Goal: Transaction & Acquisition: Purchase product/service

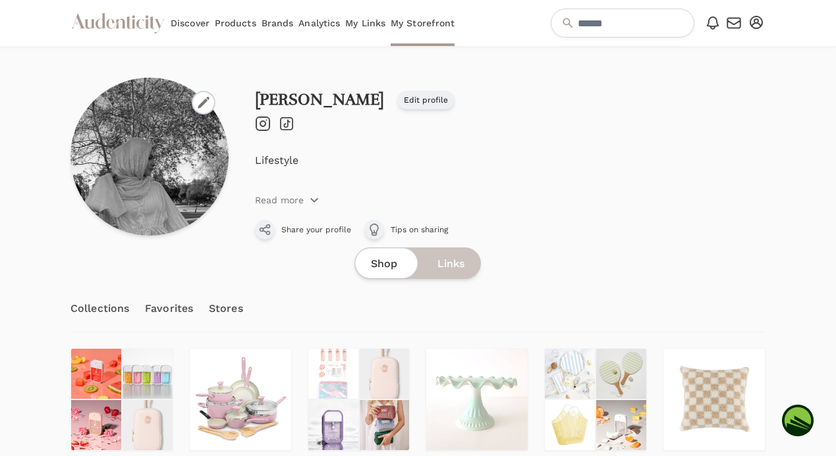
click at [325, 22] on link "Analytics" at bounding box center [318, 23] width 41 height 46
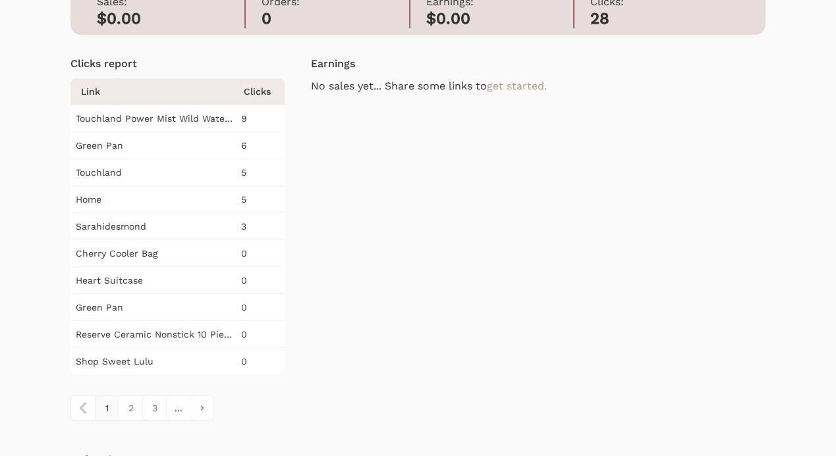
scroll to position [116, 0]
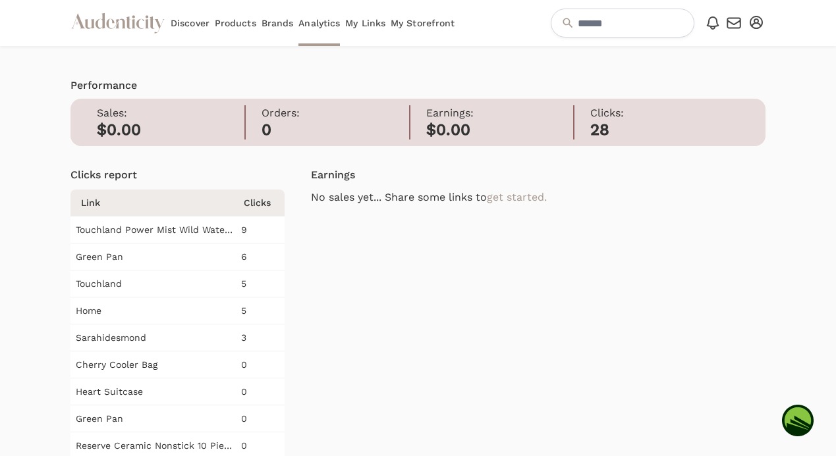
click at [373, 22] on link "My Links" at bounding box center [365, 23] width 40 height 46
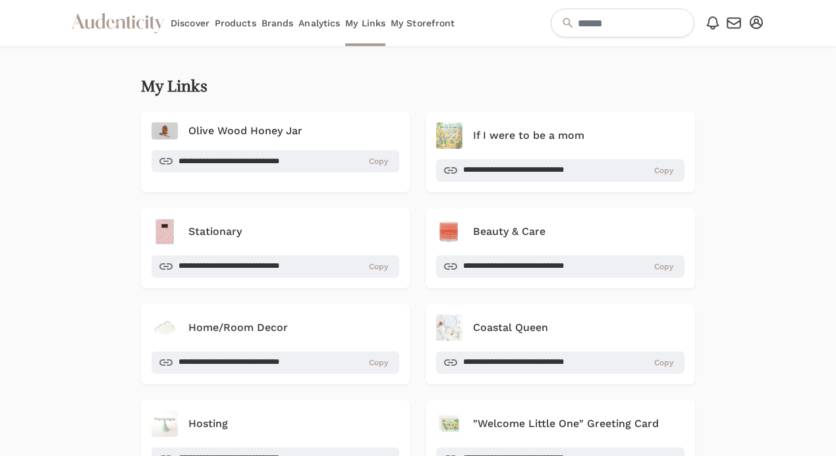
click at [420, 21] on link "My Storefront" at bounding box center [423, 23] width 64 height 46
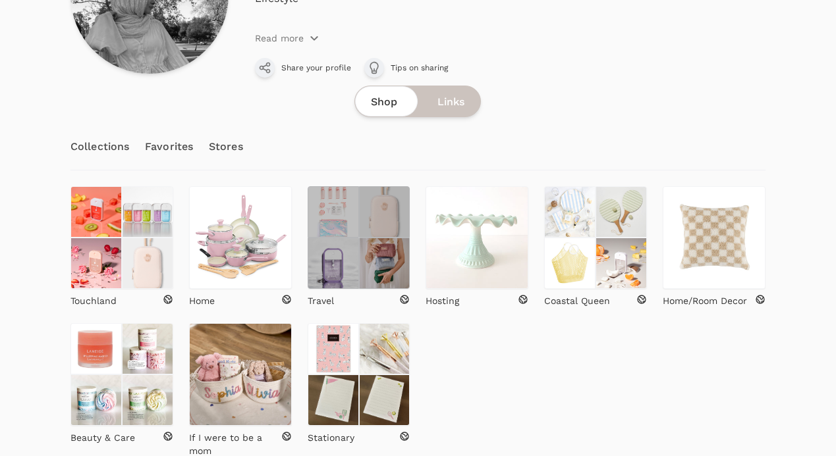
scroll to position [178, 0]
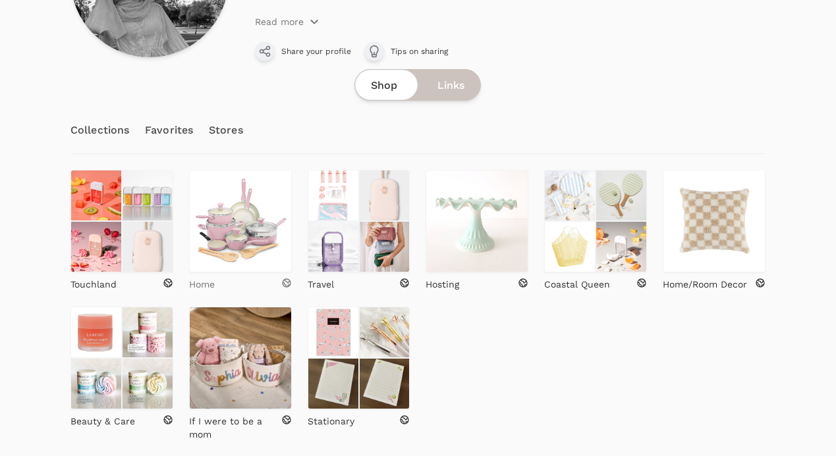
click at [244, 286] on div "Home" at bounding box center [240, 284] width 103 height 13
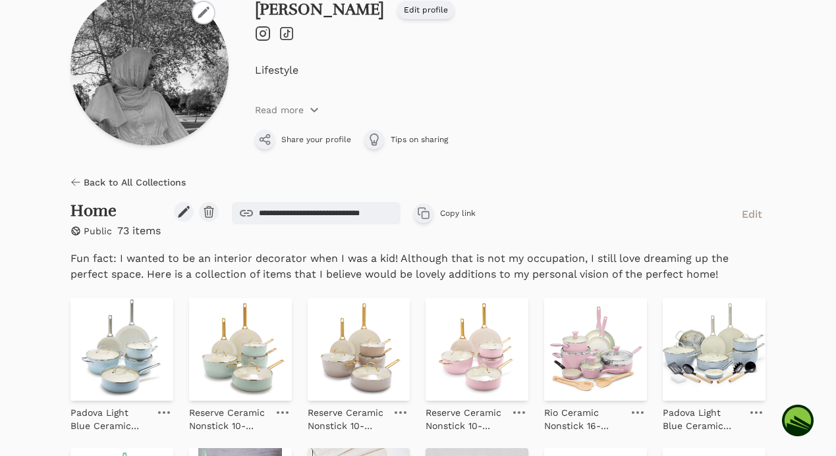
scroll to position [286, 0]
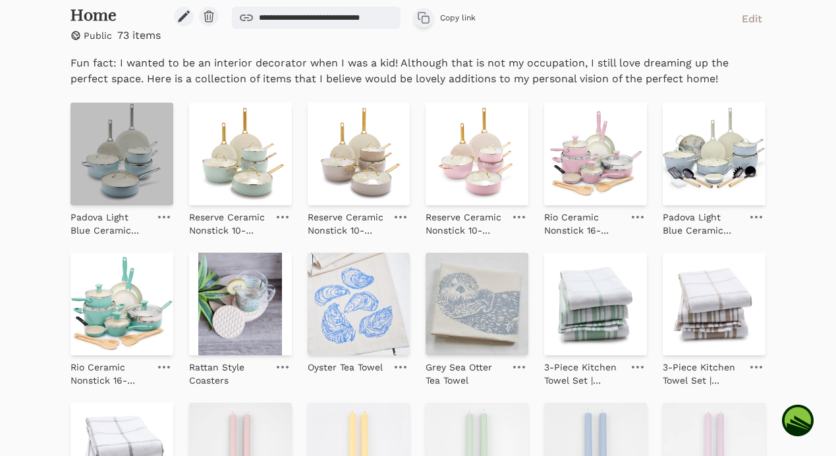
click at [168, 166] on img at bounding box center [121, 154] width 103 height 103
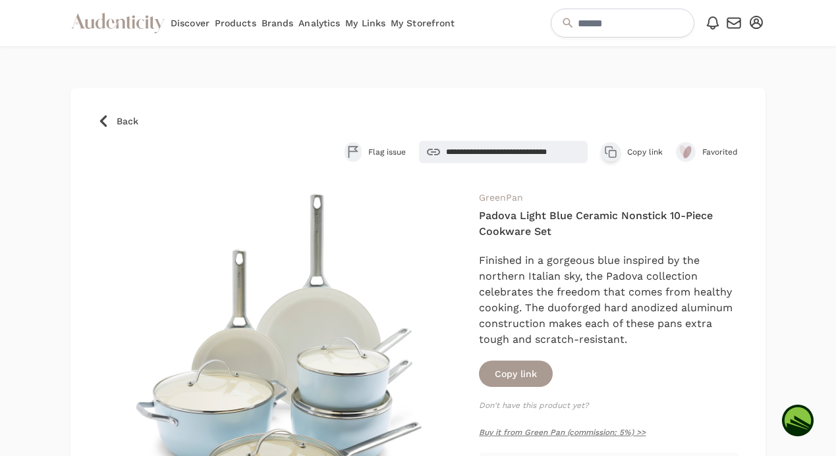
scroll to position [41, 0]
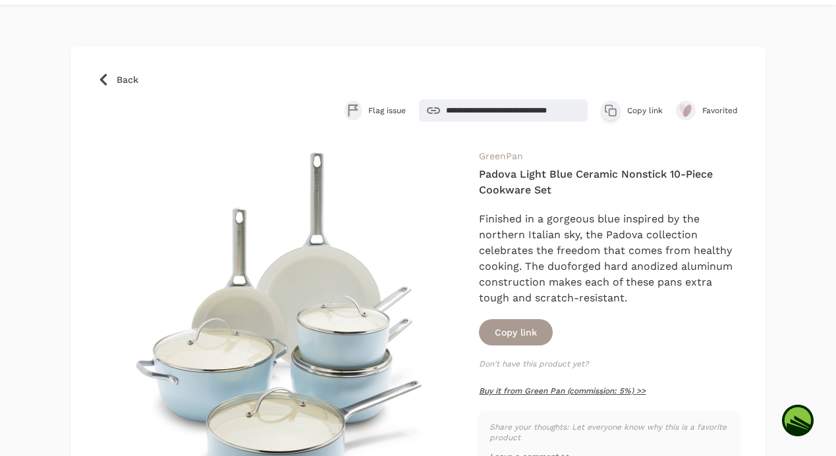
click at [582, 388] on link "Buy it from Green Pan (commission: 5%) >>" at bounding box center [562, 391] width 167 height 9
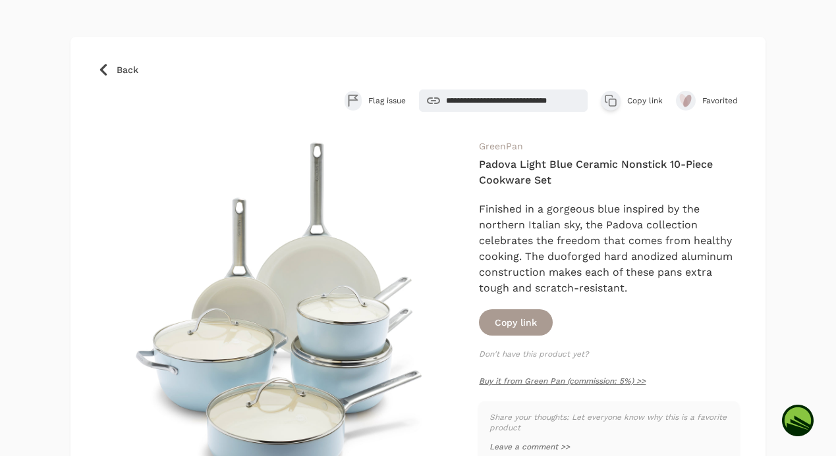
scroll to position [0, 0]
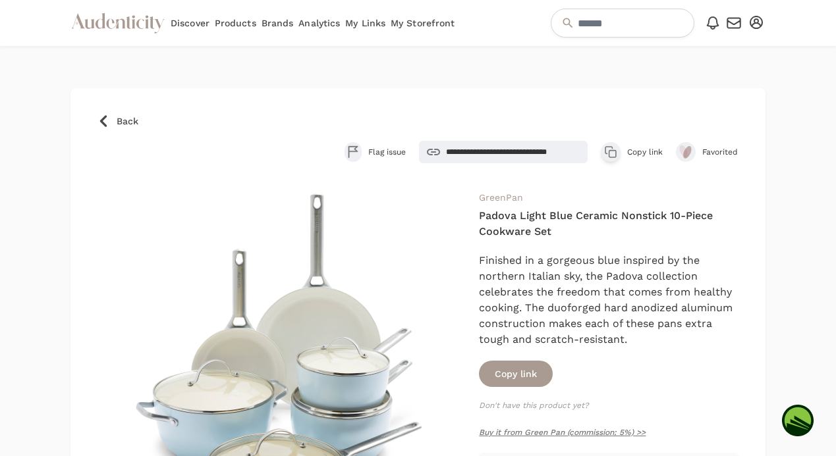
click at [124, 115] on span "Back" at bounding box center [128, 121] width 22 height 13
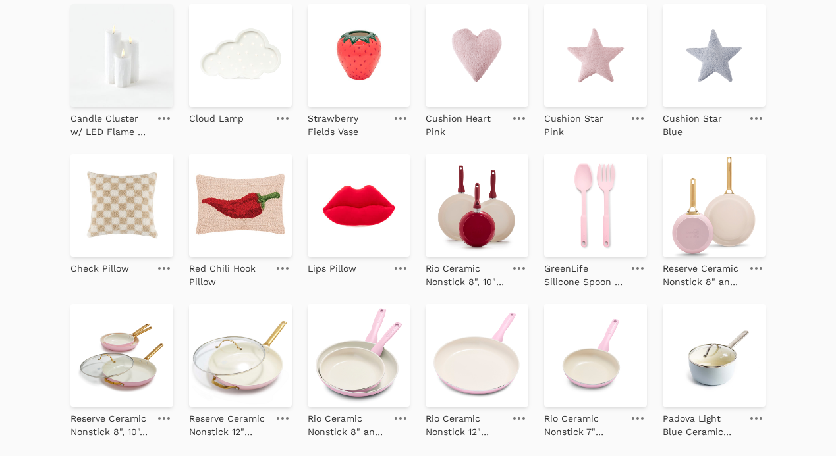
scroll to position [869, 0]
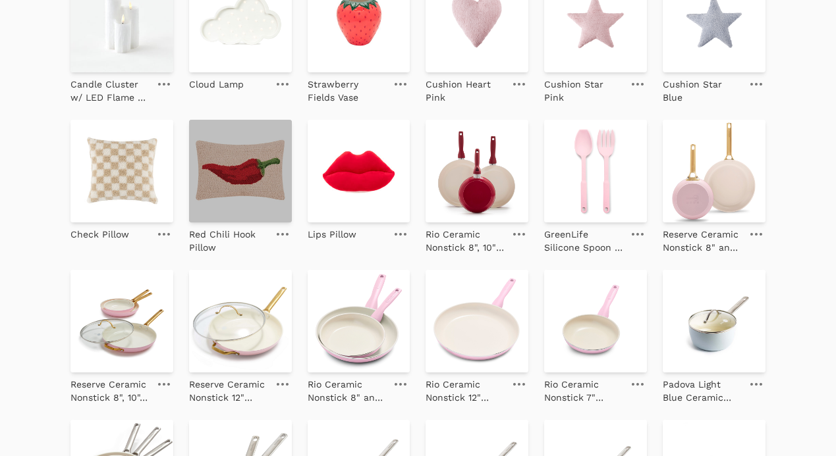
click at [254, 168] on img at bounding box center [240, 171] width 103 height 103
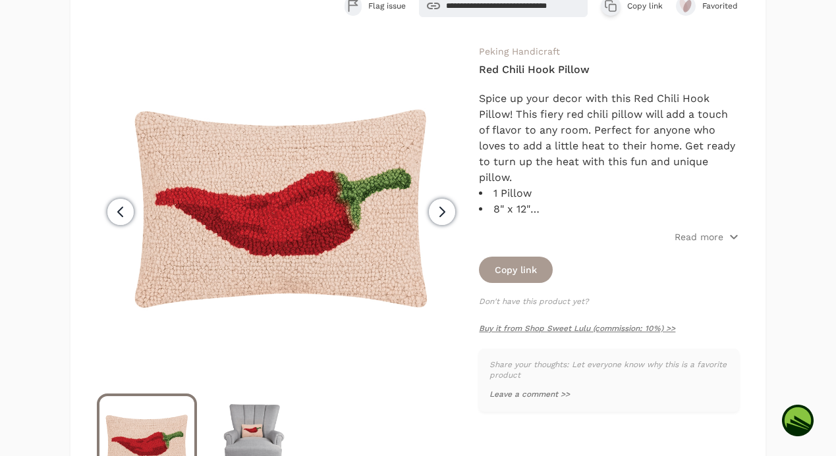
scroll to position [196, 0]
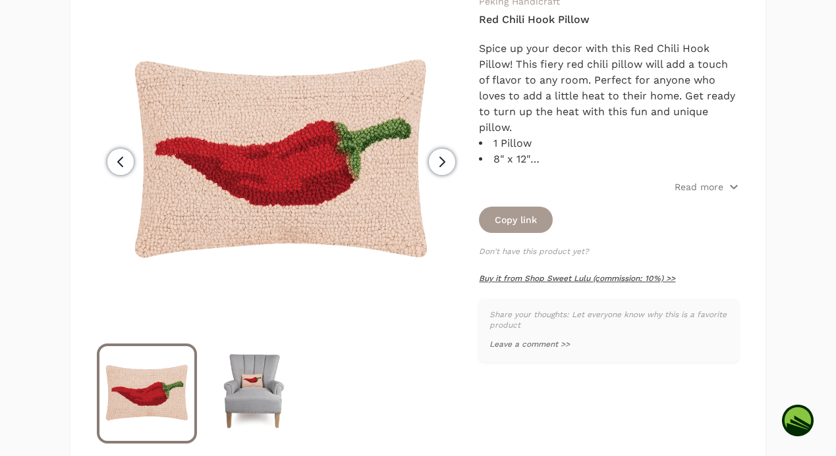
click at [628, 275] on link "Buy it from Shop Sweet Lulu (commission: 10%) >>" at bounding box center [577, 278] width 196 height 9
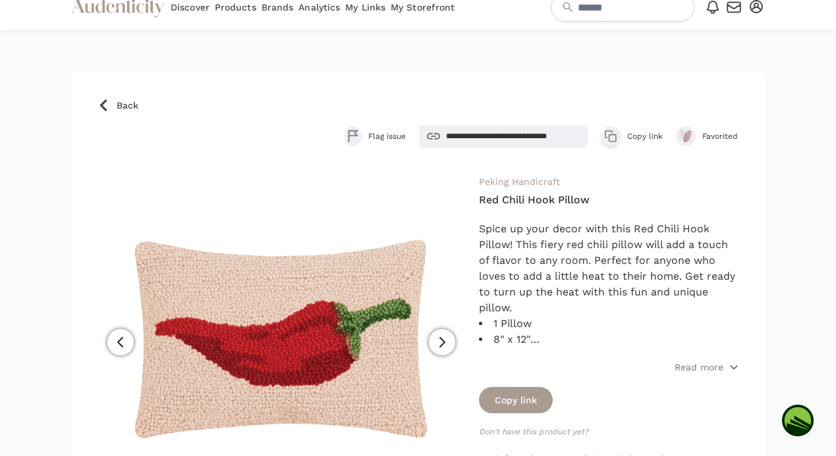
scroll to position [14, 0]
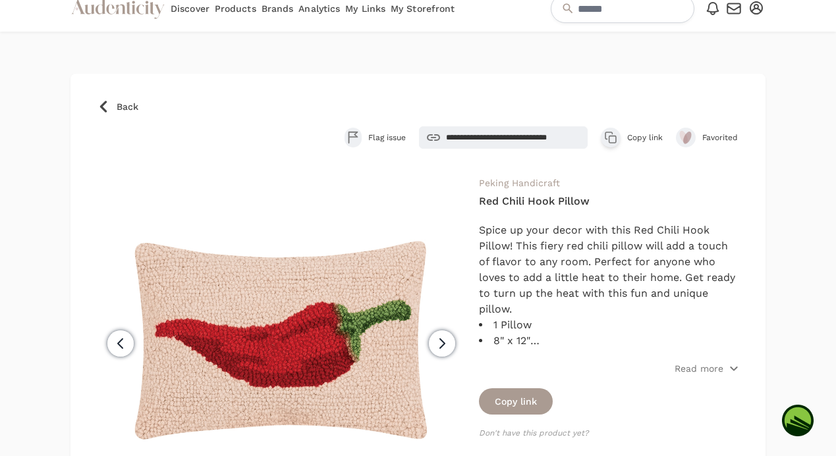
click at [110, 103] on link "Back" at bounding box center [418, 106] width 642 height 13
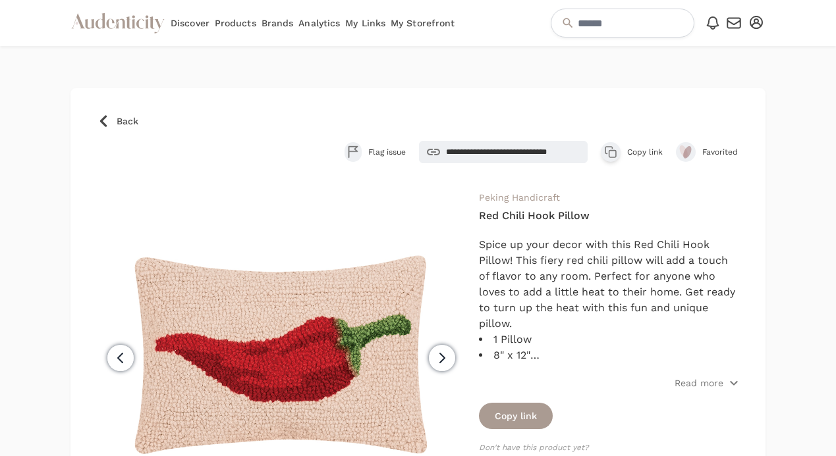
scroll to position [14, 0]
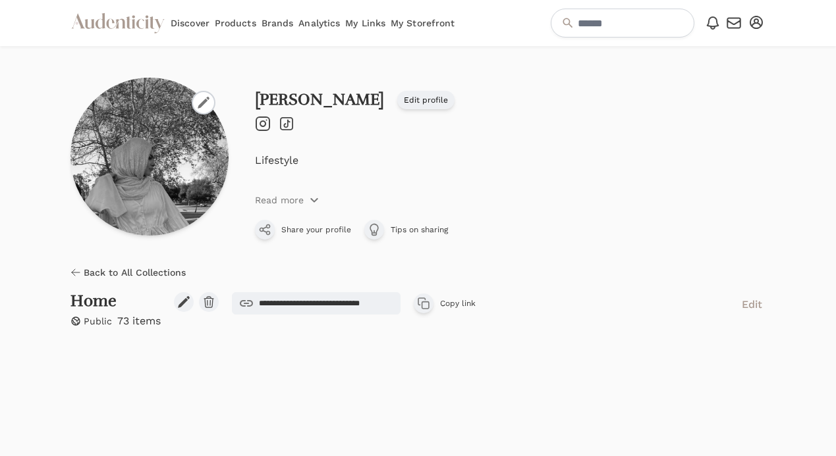
scroll to position [250, 0]
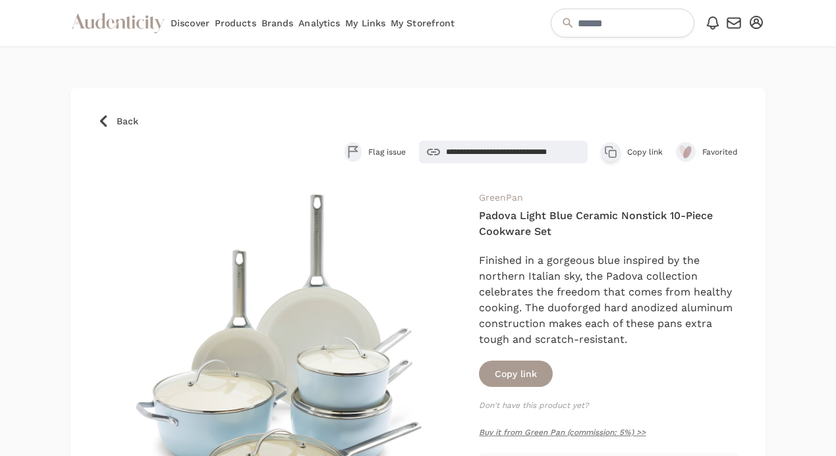
click at [128, 117] on span "Back" at bounding box center [128, 121] width 22 height 13
click at [120, 118] on span "Back" at bounding box center [128, 121] width 22 height 13
click at [122, 115] on span "Back" at bounding box center [128, 121] width 22 height 13
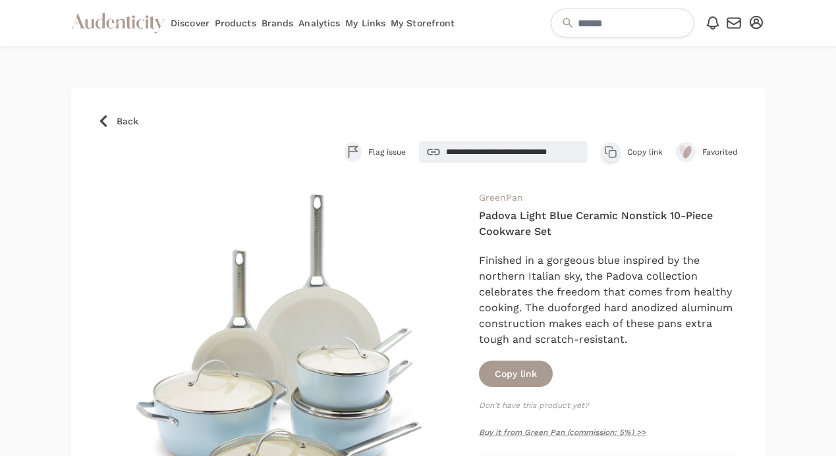
click at [130, 122] on span "Back" at bounding box center [128, 121] width 22 height 13
click at [103, 115] on icon at bounding box center [103, 121] width 13 height 13
